Goal: Task Accomplishment & Management: Manage account settings

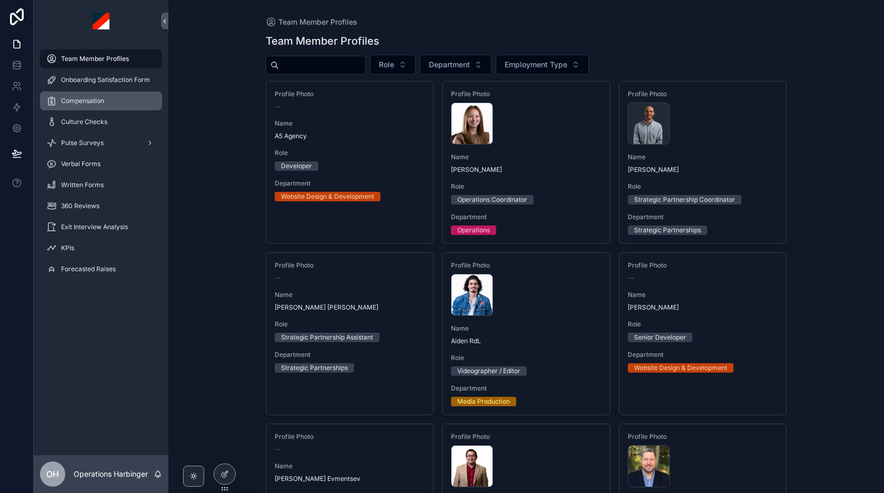
click at [103, 106] on div "Compensation" at bounding box center [100, 101] width 109 height 17
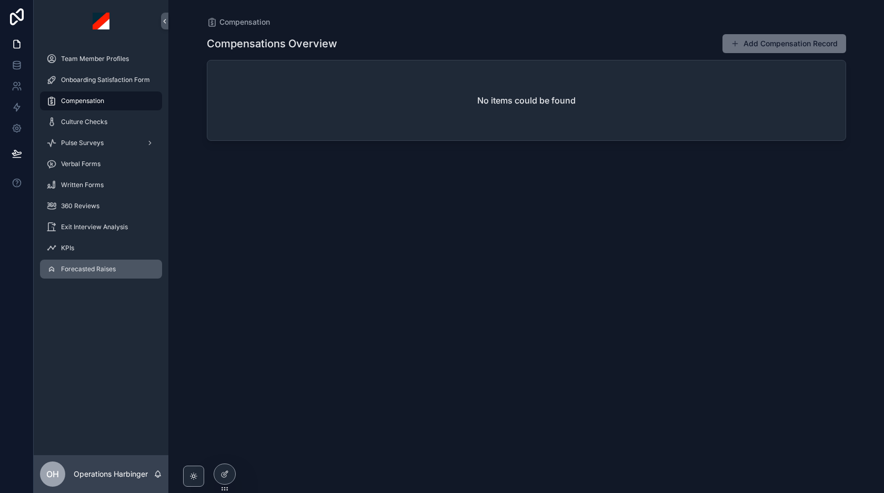
click at [80, 270] on span "Forecasted Raises" at bounding box center [88, 269] width 55 height 8
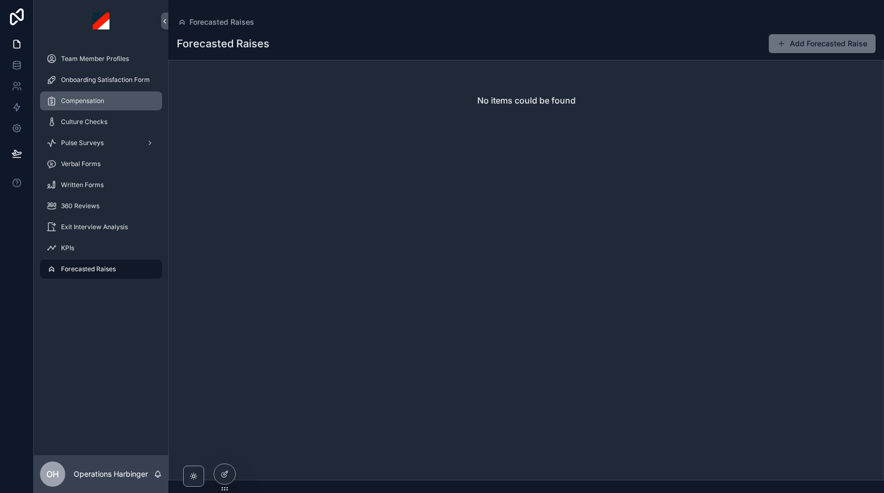
click at [102, 103] on span "Compensation" at bounding box center [82, 101] width 43 height 8
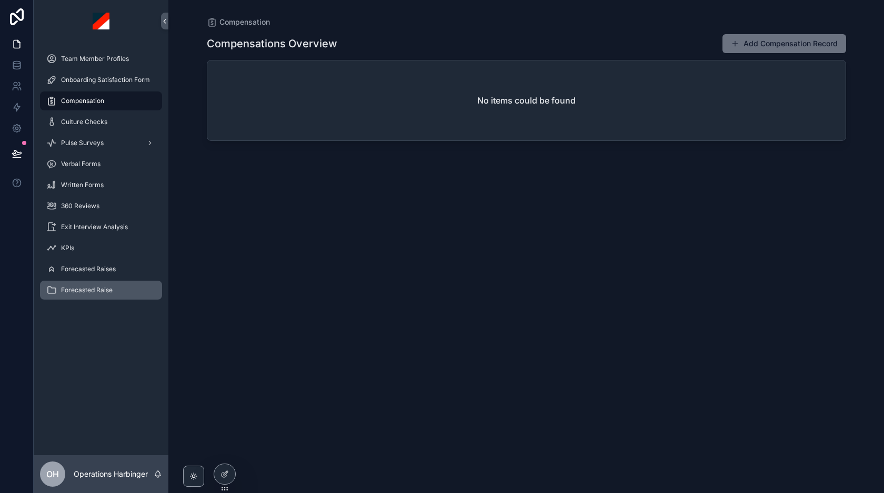
click at [98, 286] on span "Forecasted Raise" at bounding box center [87, 290] width 52 height 8
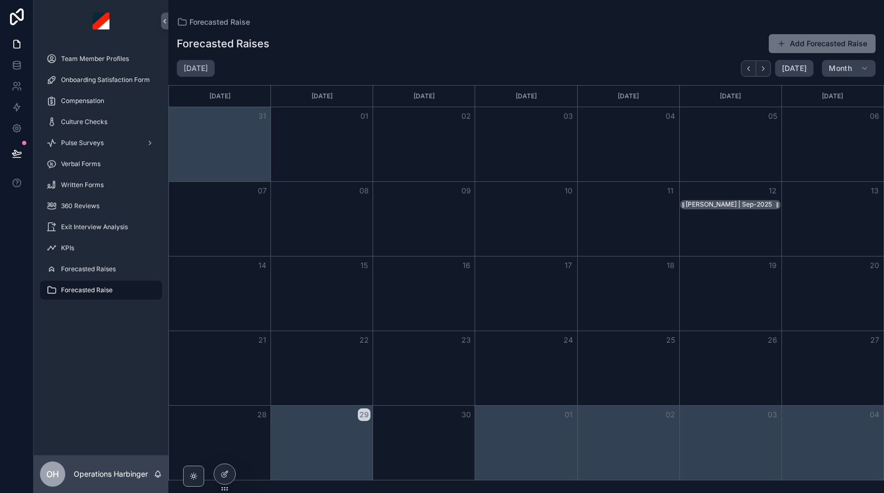
click at [718, 204] on div "[PERSON_NAME] | Sep-2025" at bounding box center [728, 204] width 86 height 8
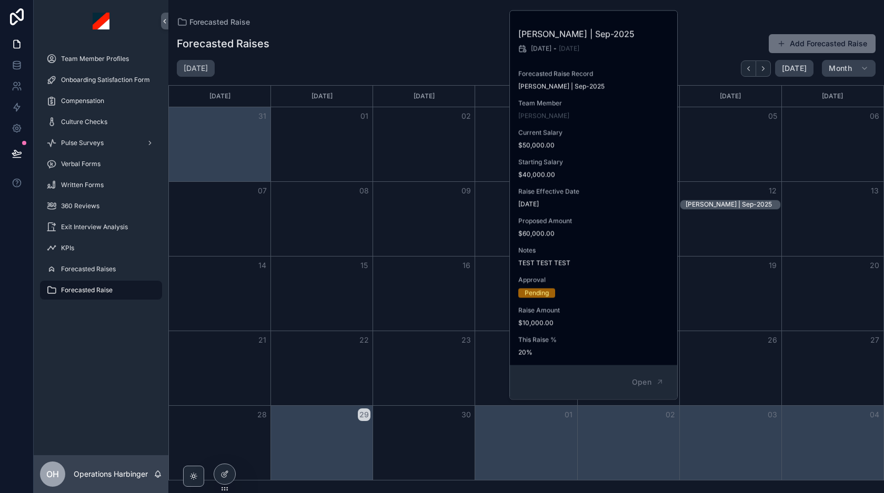
click at [406, 34] on div "Forecasted Raises Add Forecasted Raise" at bounding box center [526, 44] width 699 height 20
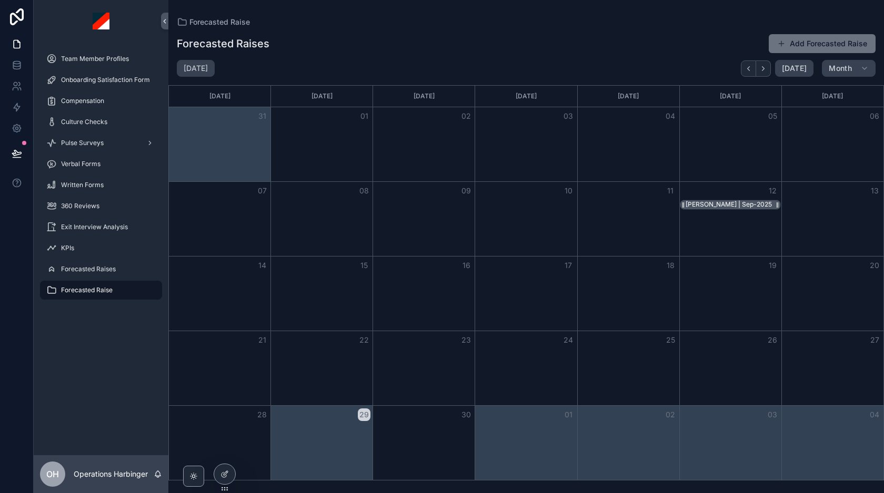
click at [719, 204] on div "[PERSON_NAME] | Sep-2025" at bounding box center [728, 204] width 86 height 8
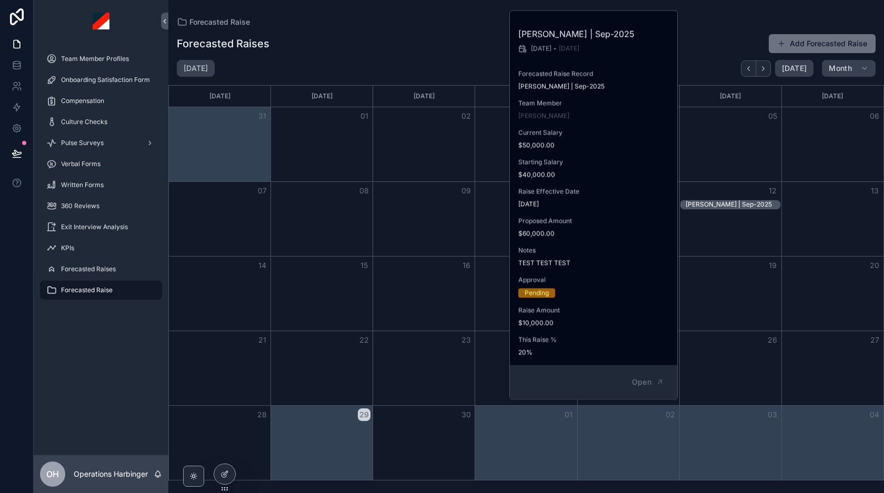
click at [423, 19] on div "Forecasted Raise" at bounding box center [526, 22] width 699 height 11
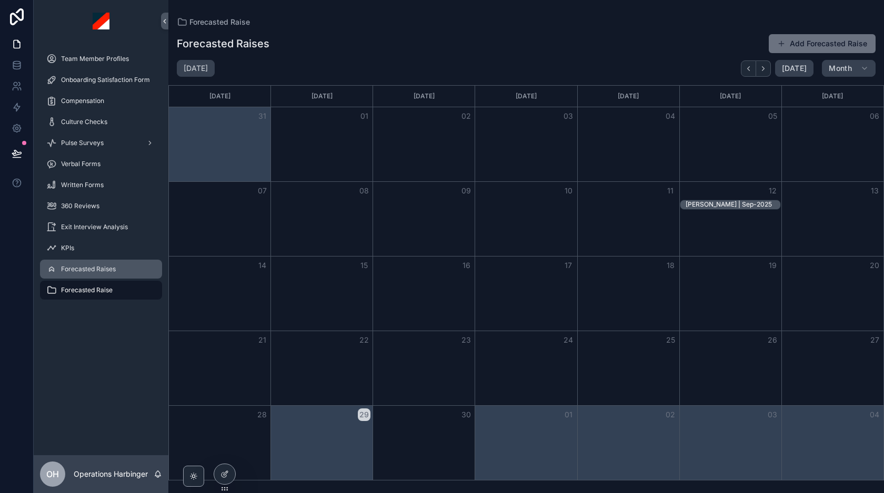
click at [107, 268] on span "Forecasted Raises" at bounding box center [88, 269] width 55 height 8
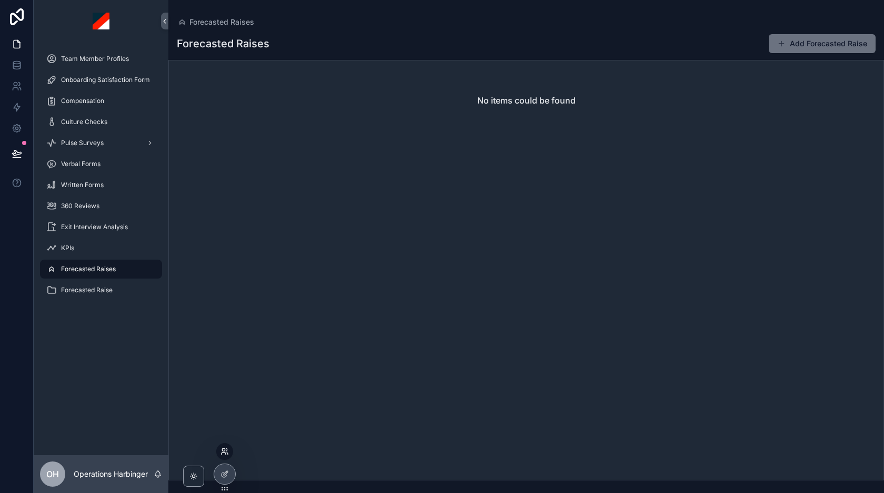
click at [226, 456] on icon at bounding box center [224, 452] width 8 height 8
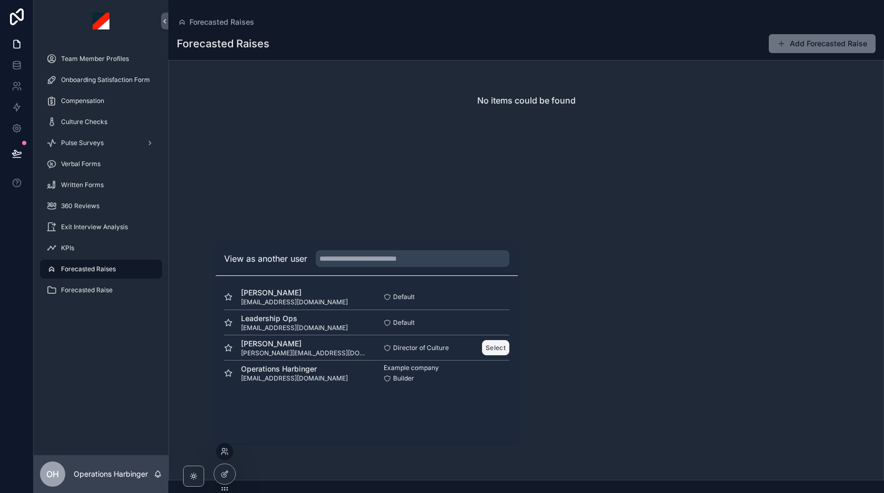
click at [496, 345] on button "Select" at bounding box center [495, 347] width 27 height 15
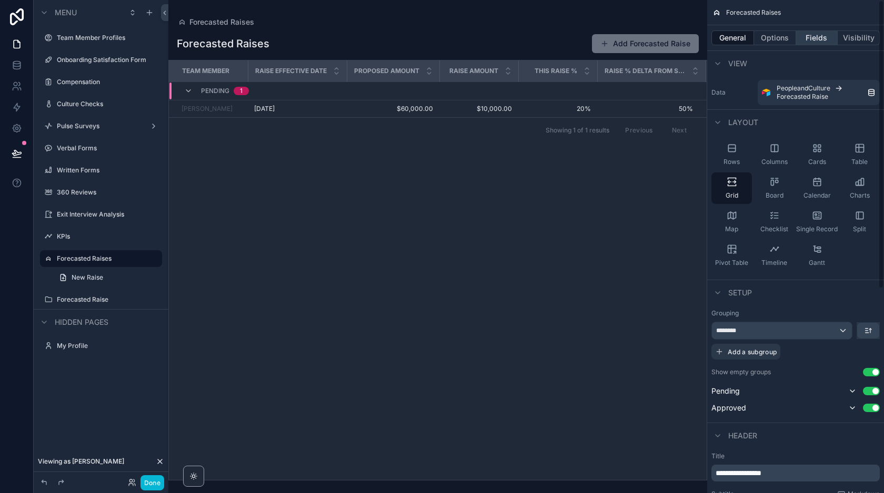
click at [815, 34] on button "Fields" at bounding box center [817, 38] width 42 height 15
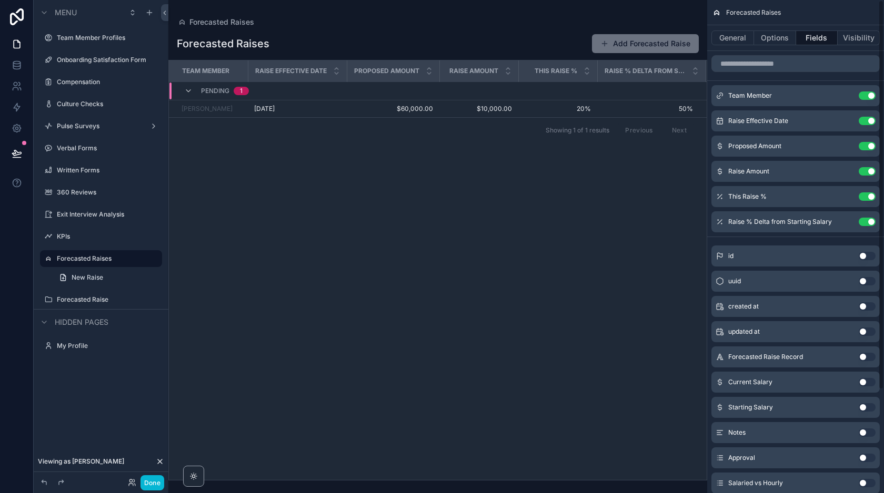
scroll to position [67, 0]
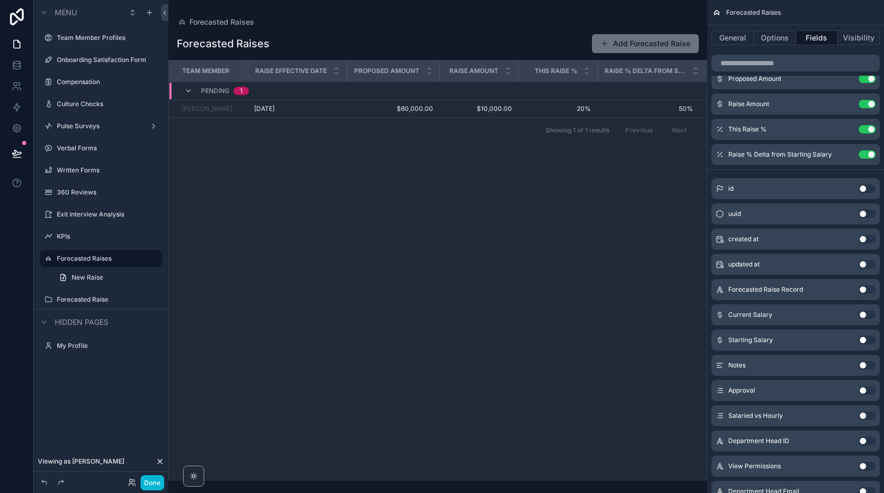
click at [864, 314] on button "Use setting" at bounding box center [866, 315] width 17 height 8
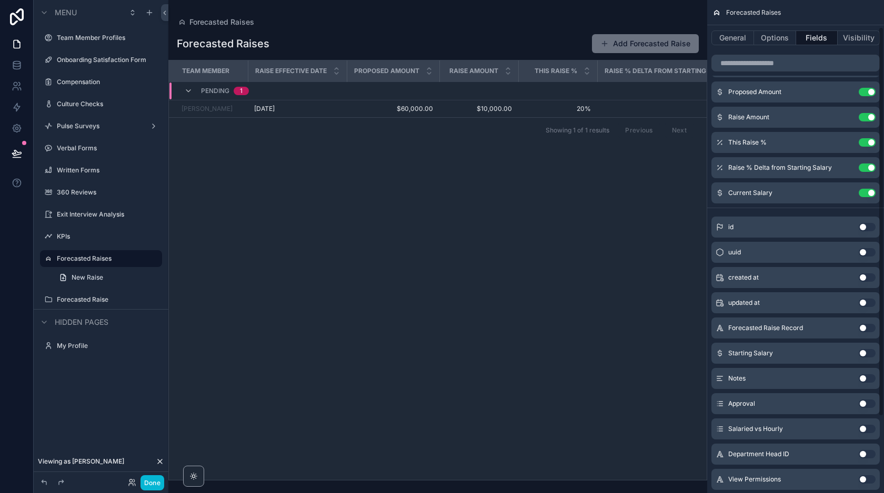
scroll to position [0, 0]
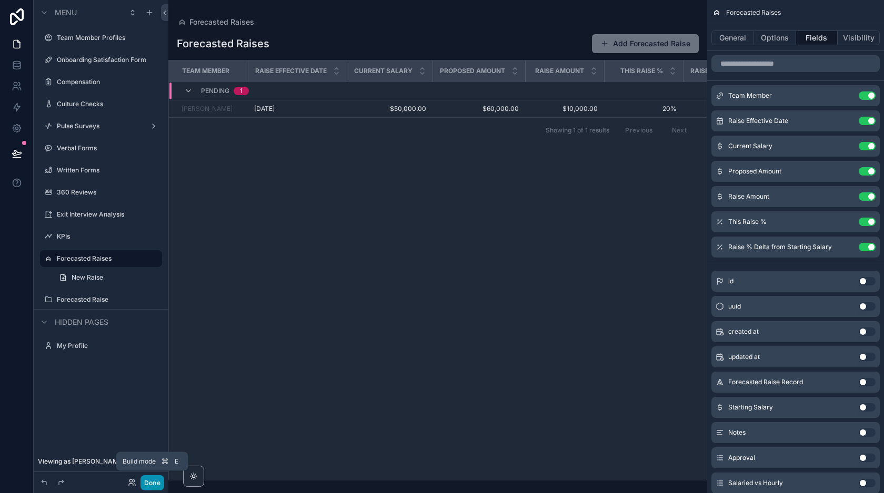
click at [148, 484] on button "Done" at bounding box center [152, 483] width 24 height 15
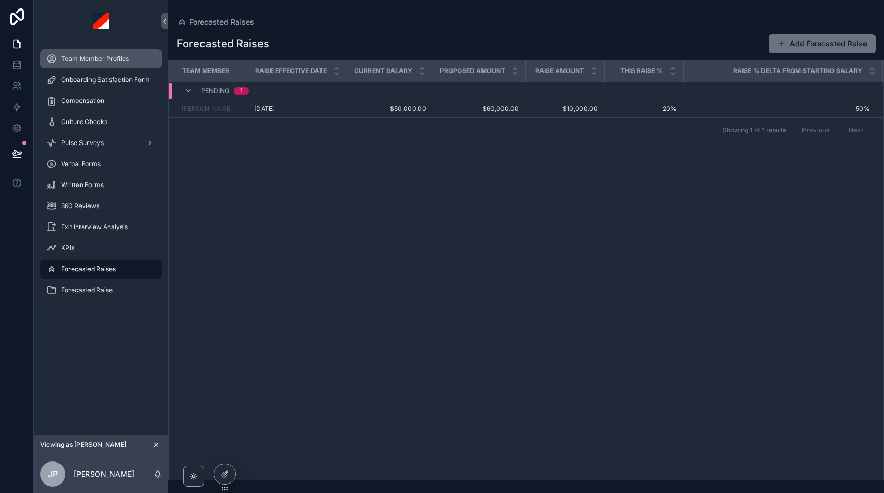
click at [94, 60] on span "Team Member Profiles" at bounding box center [95, 59] width 68 height 8
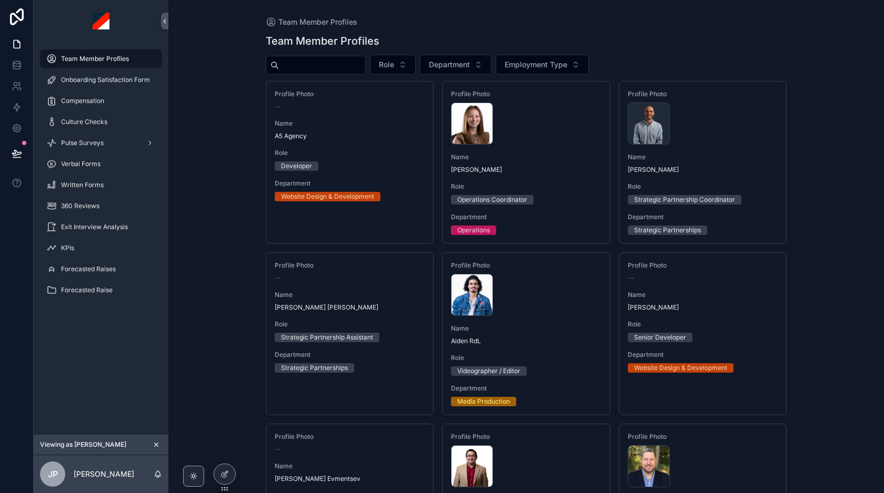
click at [330, 70] on input "scrollable content" at bounding box center [322, 65] width 86 height 15
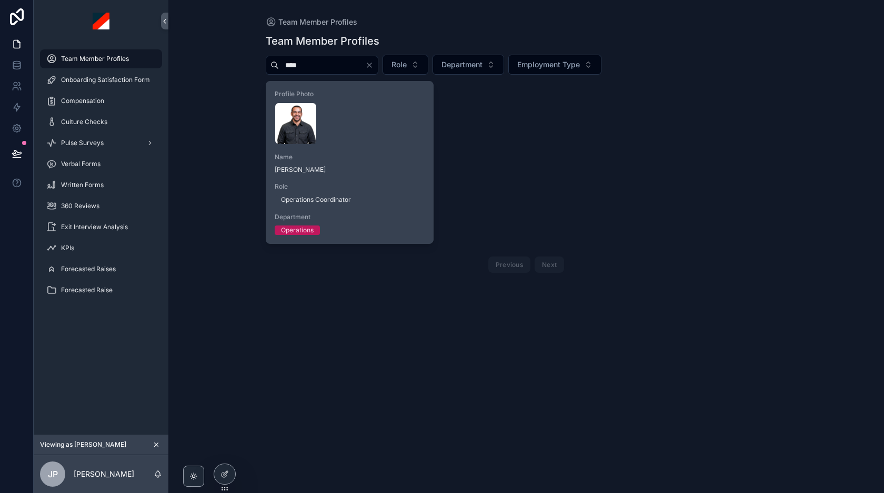
type input "****"
click at [392, 112] on div "Eddy-Gomez .webp" at bounding box center [350, 124] width 150 height 42
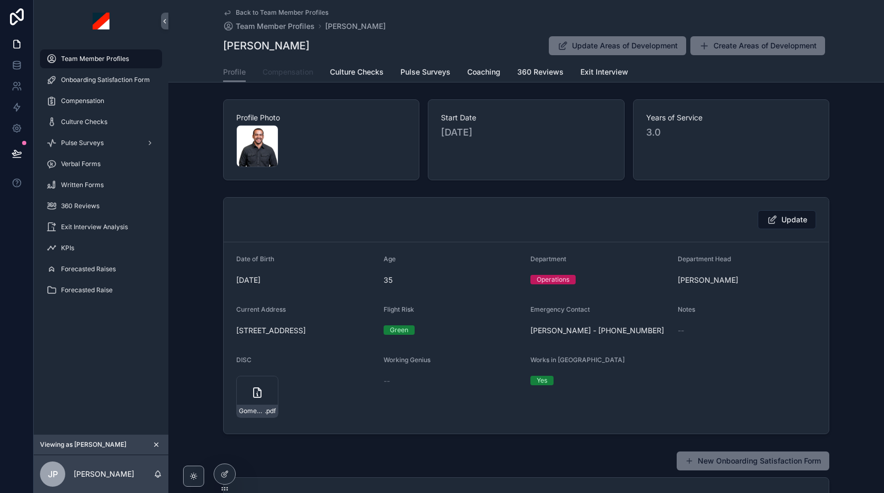
click at [289, 80] on link "Compensation" at bounding box center [287, 73] width 50 height 21
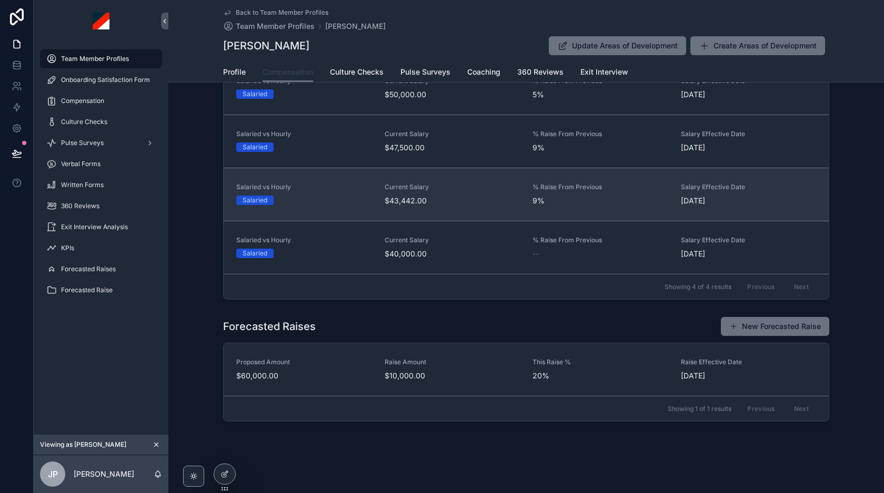
scroll to position [148, 0]
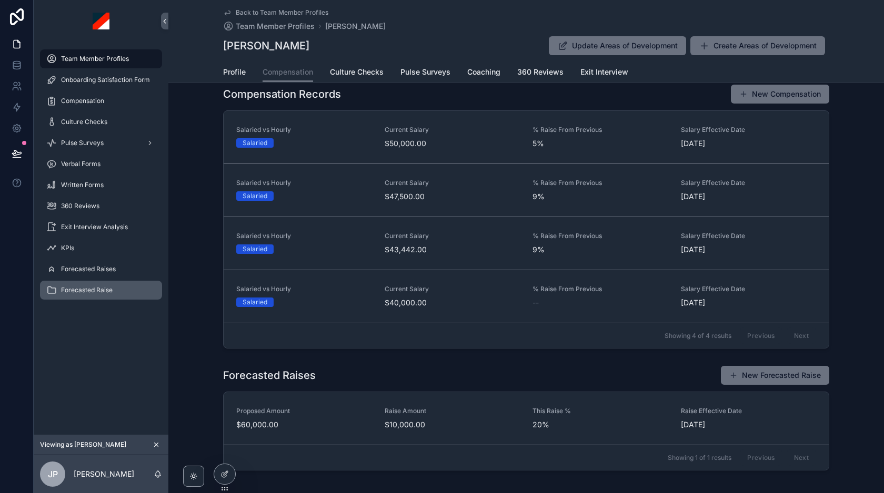
click at [68, 298] on div "Forecasted Raise" at bounding box center [100, 290] width 109 height 17
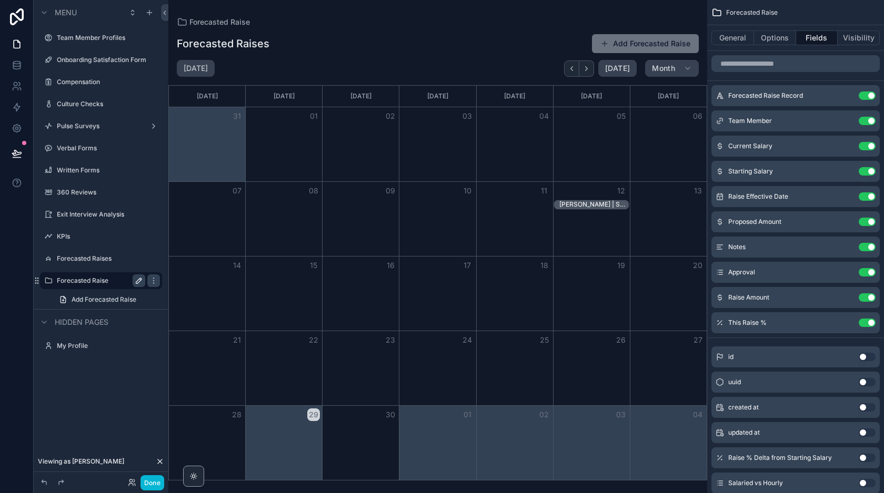
click at [139, 280] on icon "scrollable content" at bounding box center [139, 281] width 8 height 8
click at [108, 279] on input "**********" at bounding box center [93, 281] width 72 height 13
type input "**********"
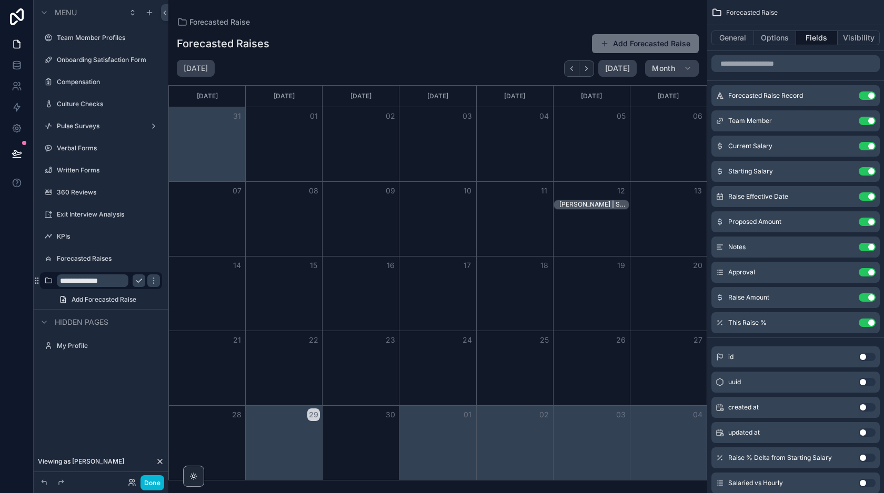
click at [137, 278] on icon "scrollable content" at bounding box center [139, 281] width 8 height 8
click at [48, 278] on icon "scrollable content" at bounding box center [48, 281] width 8 height 8
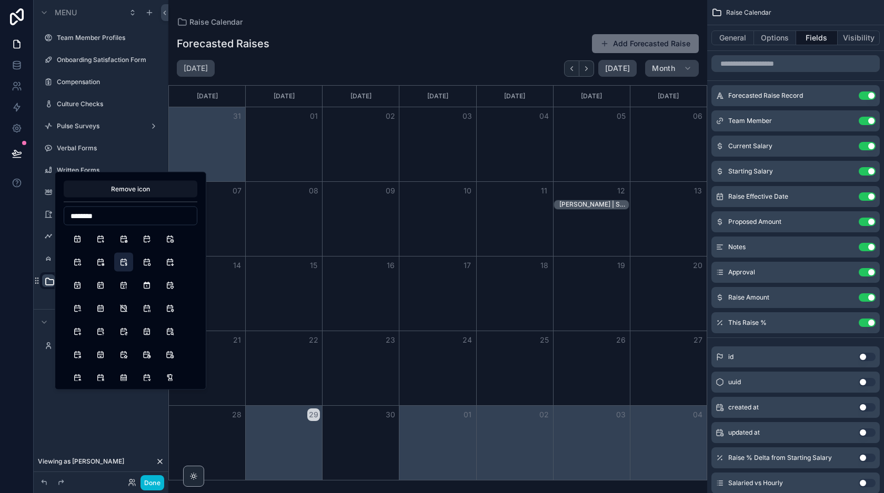
type input "********"
click at [119, 261] on button "CalendarDollar" at bounding box center [123, 262] width 19 height 19
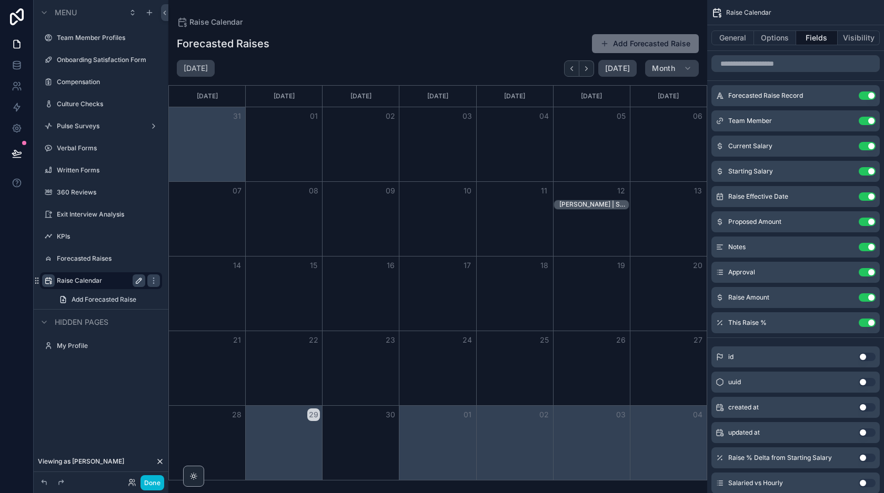
click at [104, 416] on div "Menu Team Member Profiles Onboarding Satisfaction Form Compensation Culture Che…" at bounding box center [101, 240] width 135 height 481
click at [580, 204] on div "Eddy Gomez | Sep-2025" at bounding box center [593, 204] width 69 height 8
click at [146, 481] on button "Done" at bounding box center [152, 483] width 24 height 15
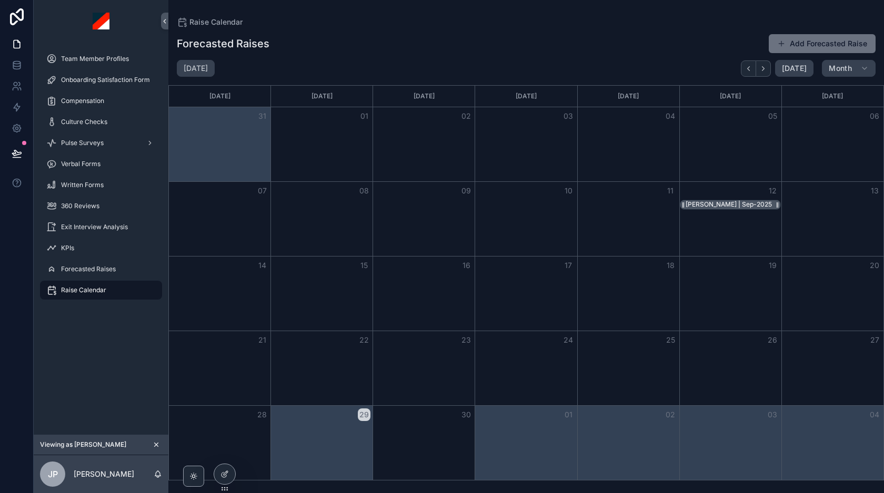
click at [704, 206] on div "Eddy Gomez | Sep-2025" at bounding box center [728, 204] width 86 height 8
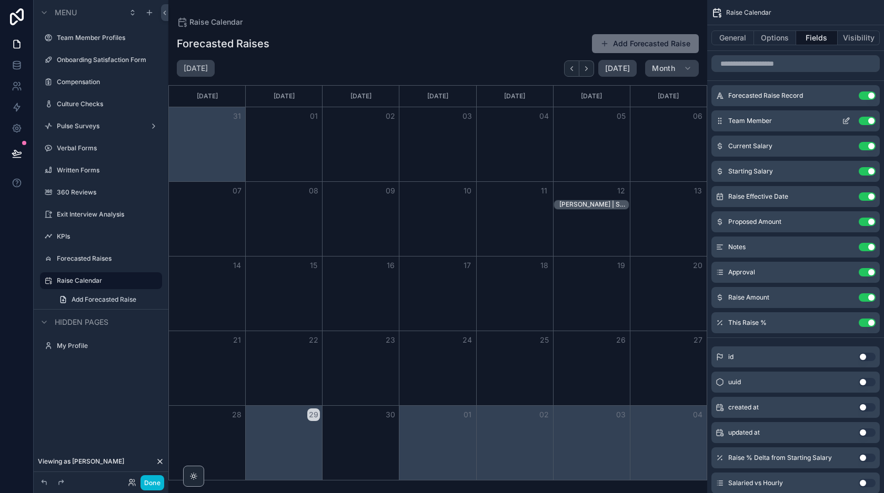
click at [871, 120] on button "Use setting" at bounding box center [866, 121] width 17 height 8
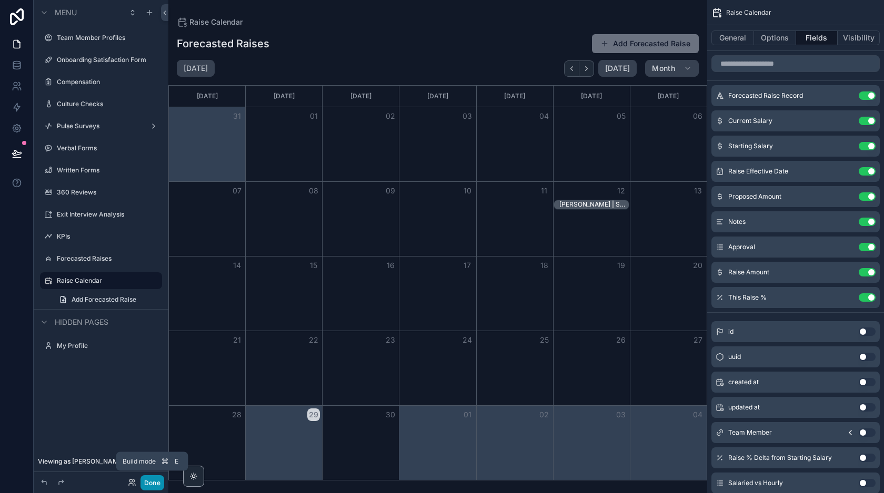
click at [146, 482] on button "Done" at bounding box center [152, 483] width 24 height 15
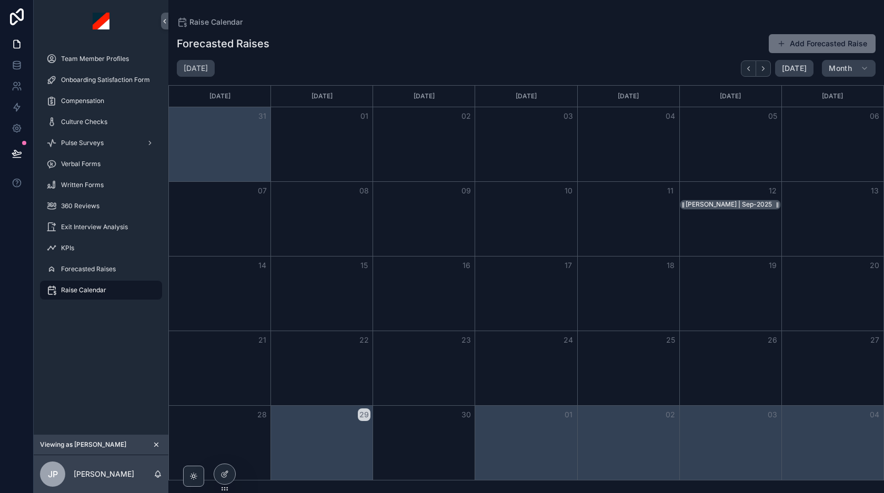
click at [712, 204] on div "Eddy Gomez | Sep-2025" at bounding box center [728, 204] width 86 height 8
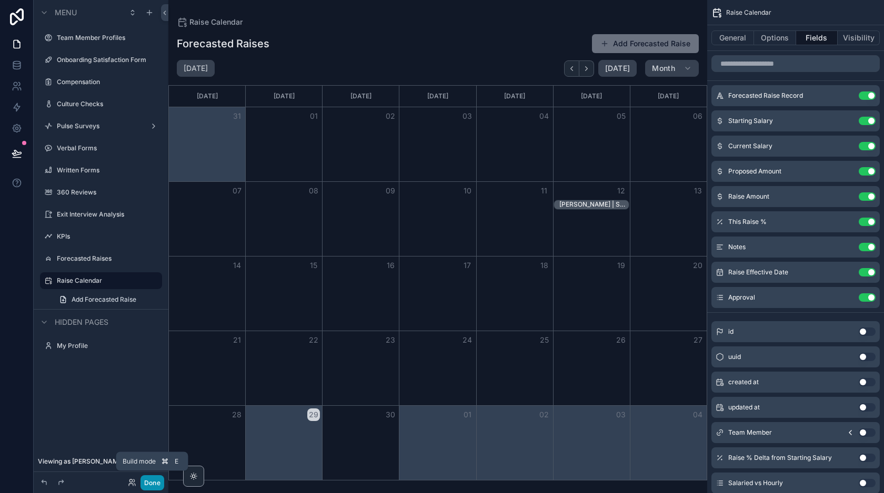
click at [147, 479] on button "Done" at bounding box center [152, 483] width 24 height 15
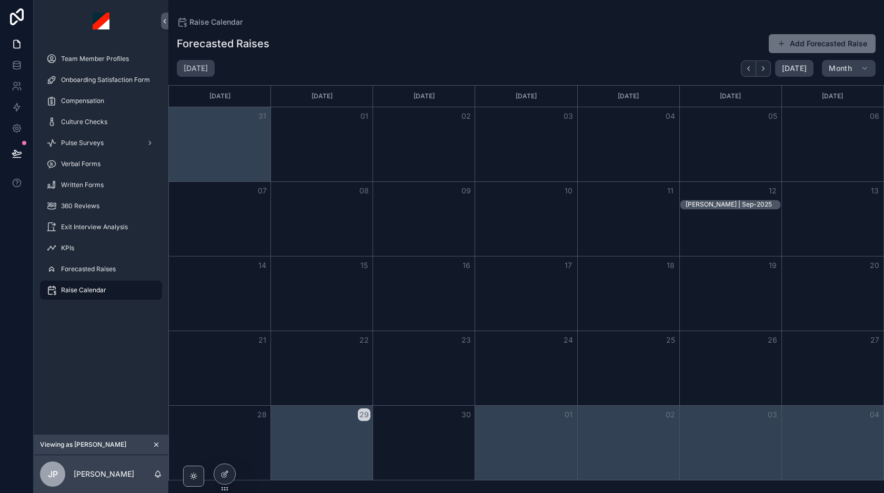
click at [341, 65] on div "September 2025 Today Month" at bounding box center [525, 68] width 715 height 17
click at [159, 444] on icon "scrollable content" at bounding box center [156, 444] width 7 height 7
click at [225, 453] on icon at bounding box center [223, 454] width 4 height 2
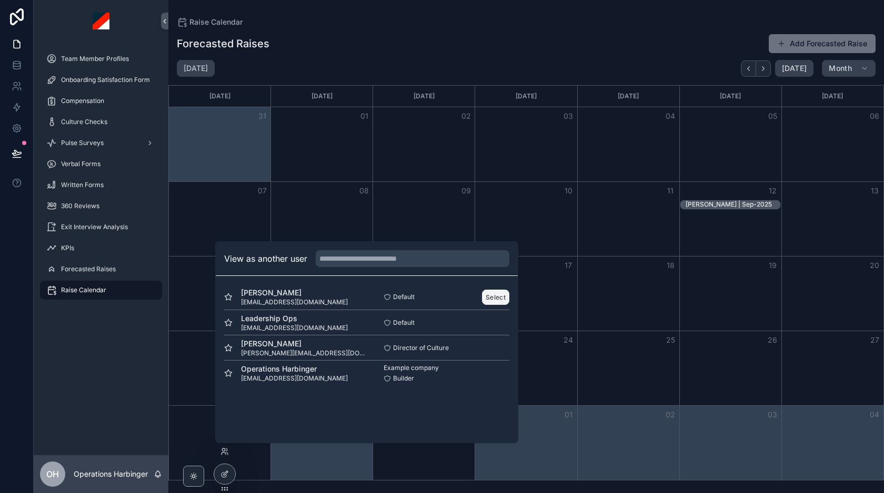
click at [494, 296] on button "Select" at bounding box center [495, 297] width 27 height 15
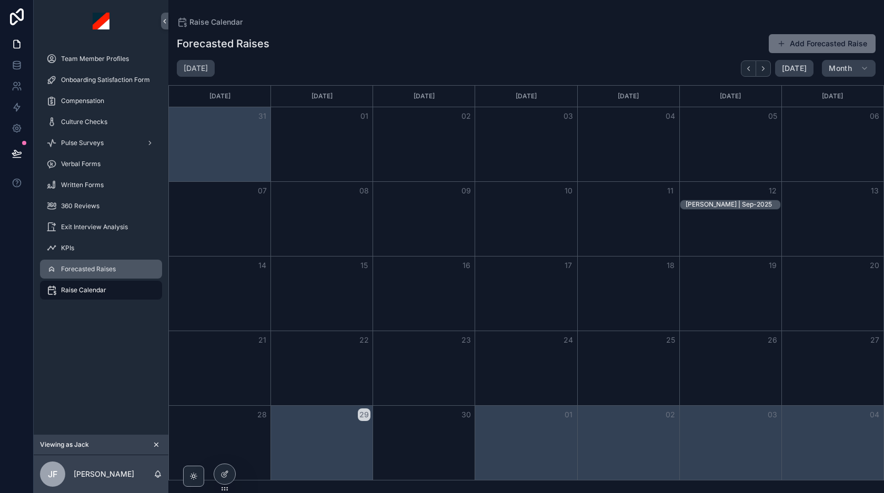
click at [98, 270] on span "Forecasted Raises" at bounding box center [88, 269] width 55 height 8
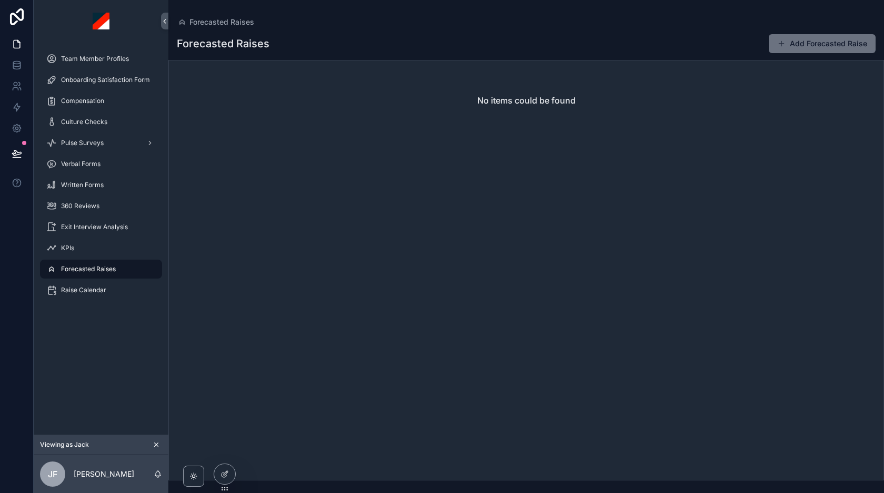
click at [156, 449] on button "scrollable content" at bounding box center [156, 445] width 12 height 12
click at [227, 476] on icon at bounding box center [224, 474] width 8 height 8
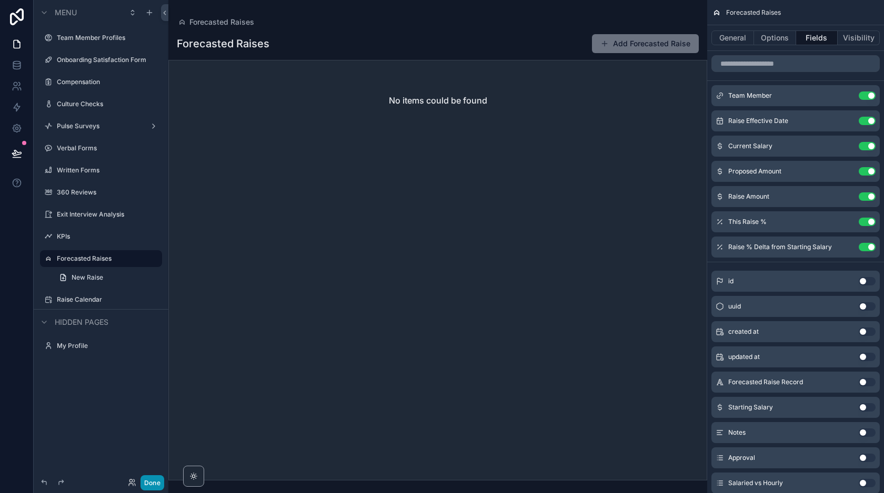
click at [161, 482] on button "Done" at bounding box center [152, 483] width 24 height 15
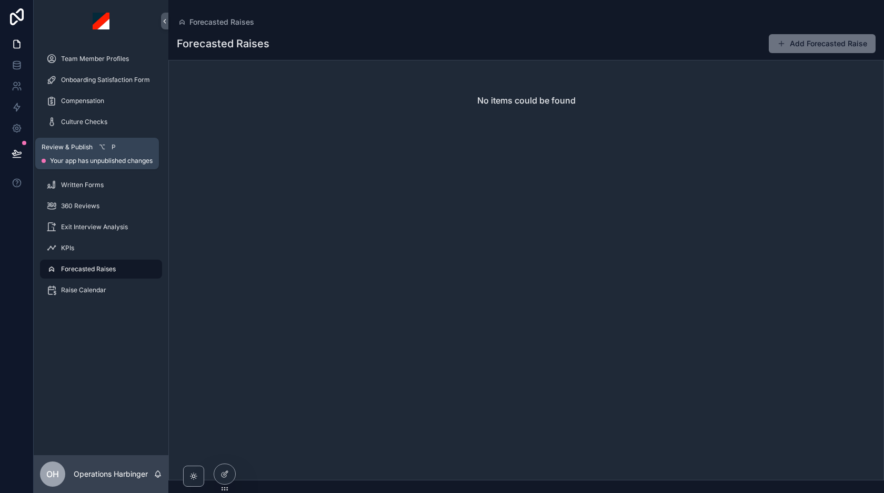
click at [15, 158] on icon at bounding box center [17, 158] width 8 height 0
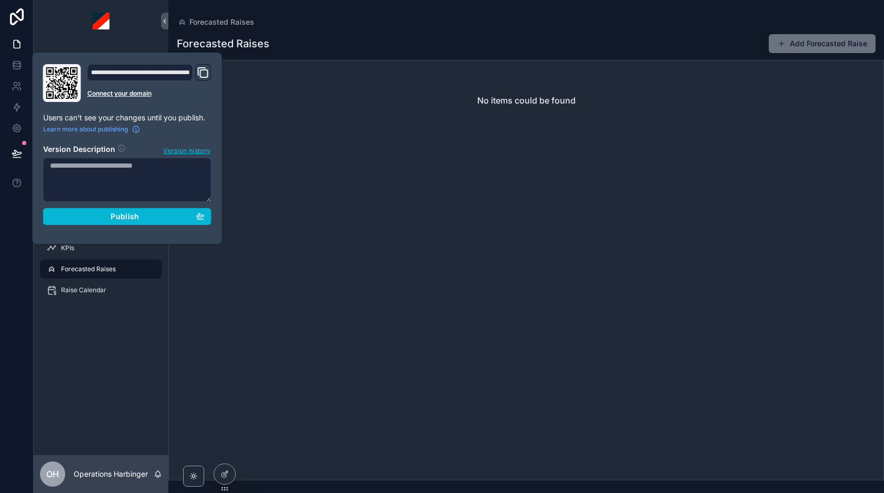
click at [331, 31] on div "Forecasted Raises Add Forecasted Raise No items could be found" at bounding box center [525, 253] width 715 height 453
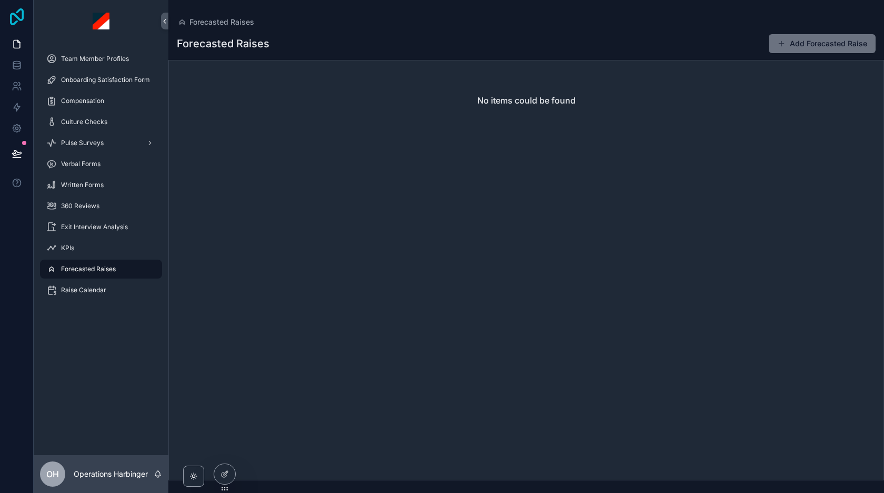
click at [12, 17] on icon at bounding box center [17, 16] width 14 height 17
